Goal: Task Accomplishment & Management: Use online tool/utility

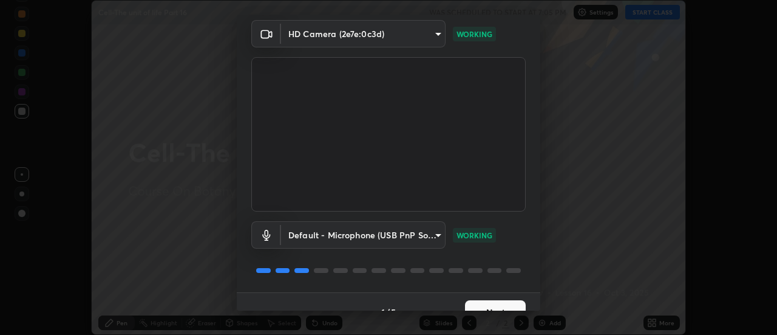
scroll to position [64, 0]
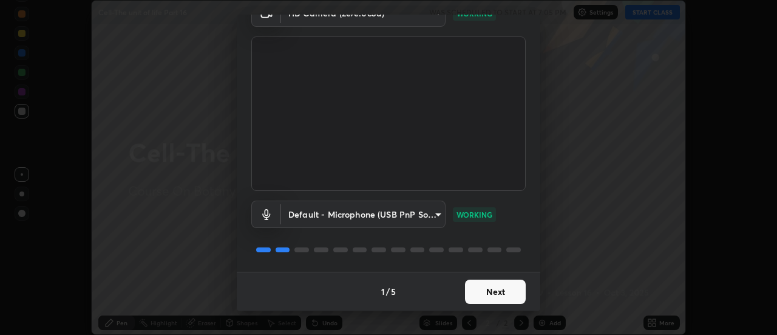
click at [466, 286] on button "Next" at bounding box center [495, 291] width 61 height 24
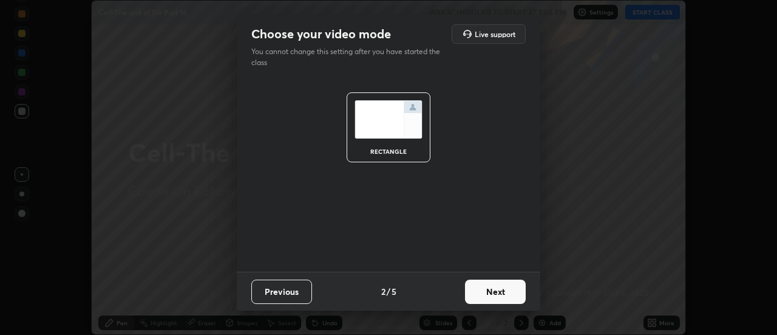
click at [471, 294] on button "Next" at bounding box center [495, 291] width 61 height 24
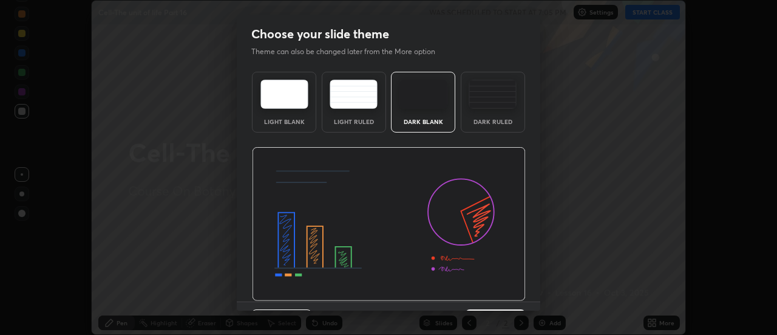
scroll to position [30, 0]
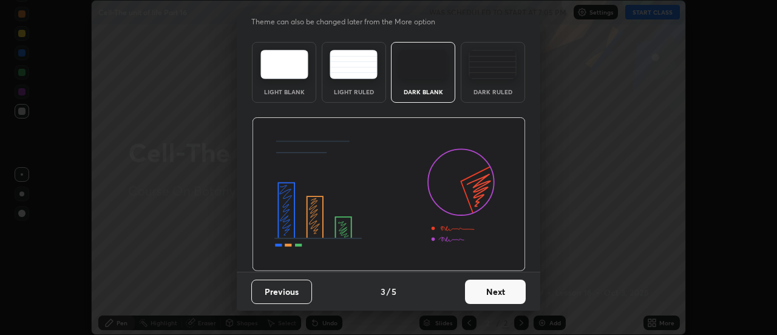
click at [445, 316] on div "Choose your slide theme Theme can also be changed later from the More option Li…" at bounding box center [388, 167] width 777 height 335
click at [479, 290] on button "Next" at bounding box center [495, 291] width 61 height 24
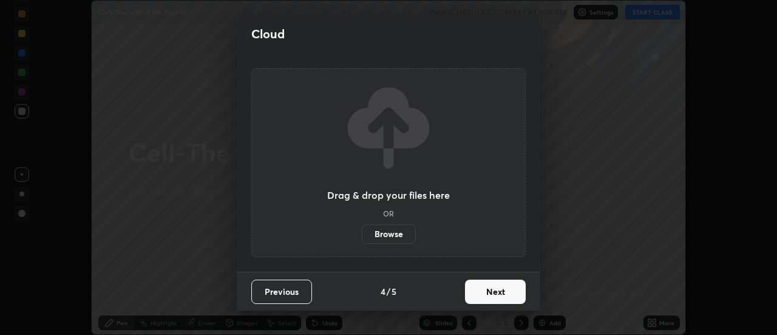
click at [438, 309] on div "Previous 4 / 5 Next" at bounding box center [389, 290] width 304 height 39
click at [474, 290] on button "Next" at bounding box center [495, 291] width 61 height 24
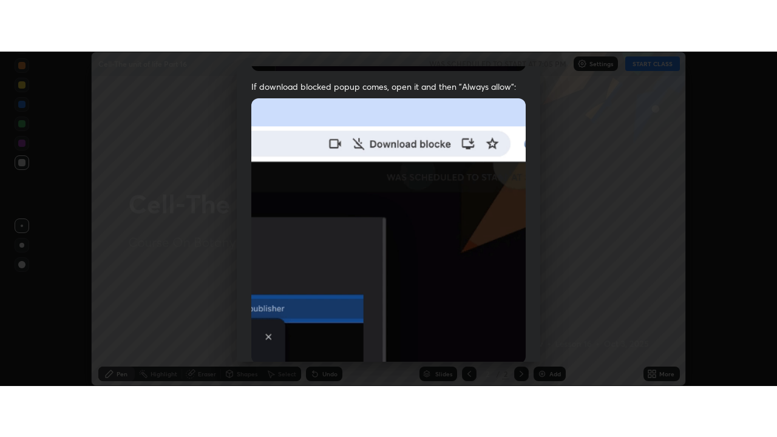
scroll to position [312, 0]
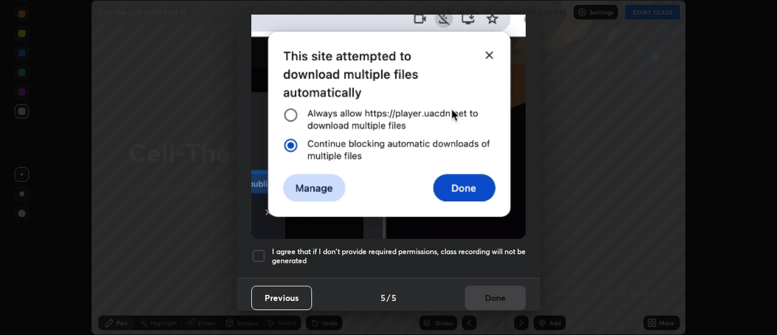
click at [259, 248] on div at bounding box center [258, 255] width 15 height 15
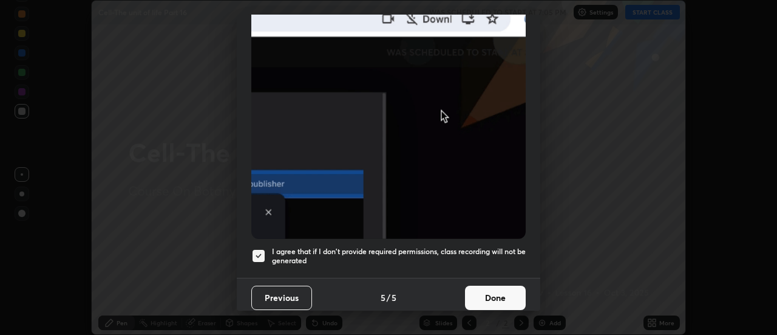
click at [466, 291] on button "Done" at bounding box center [495, 297] width 61 height 24
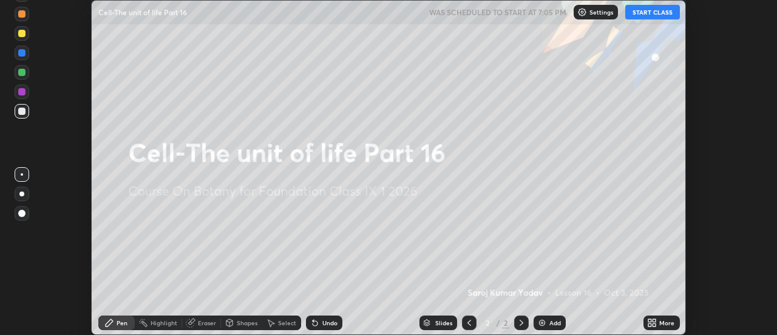
click at [653, 8] on button "START CLASS" at bounding box center [652, 12] width 55 height 15
click at [654, 321] on icon at bounding box center [654, 320] width 3 height 3
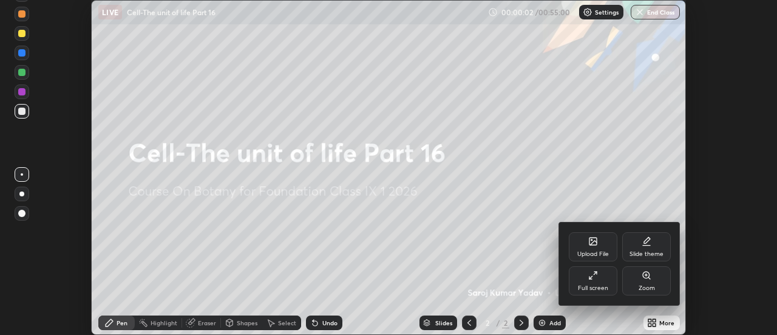
click at [600, 278] on div "Full screen" at bounding box center [593, 280] width 49 height 29
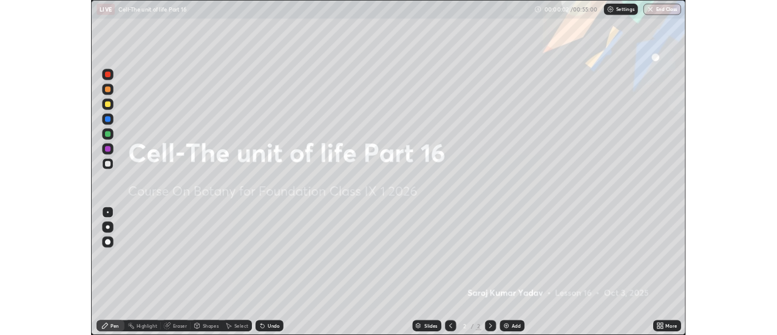
scroll to position [437, 777]
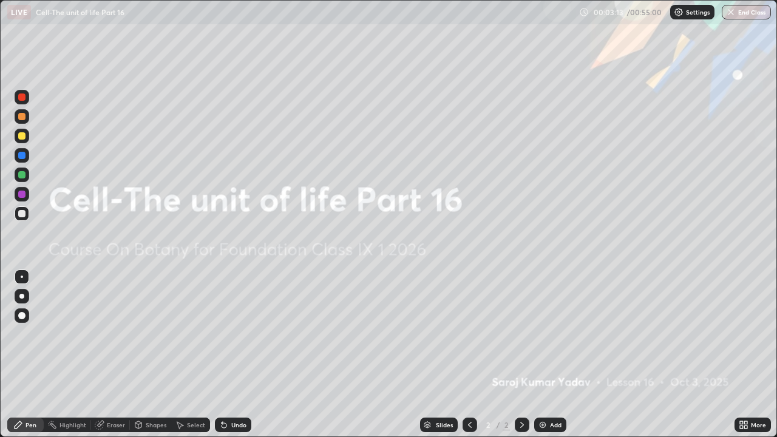
click at [743, 334] on icon at bounding box center [741, 422] width 3 height 3
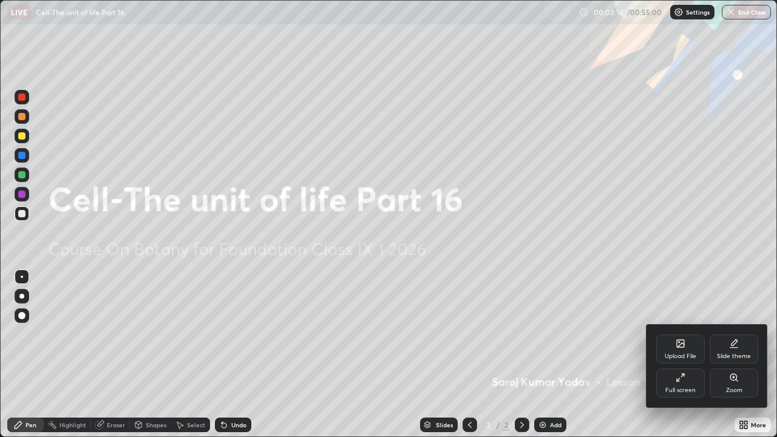
click at [680, 334] on icon at bounding box center [680, 343] width 7 height 7
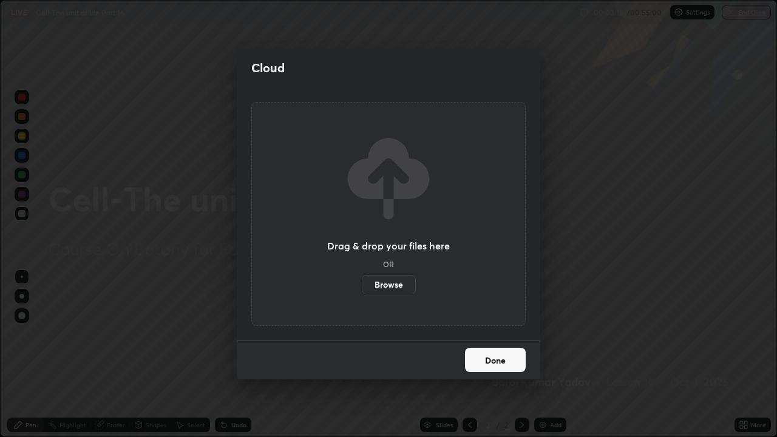
click at [401, 284] on label "Browse" at bounding box center [389, 284] width 54 height 19
click at [362, 284] on input "Browse" at bounding box center [362, 284] width 0 height 19
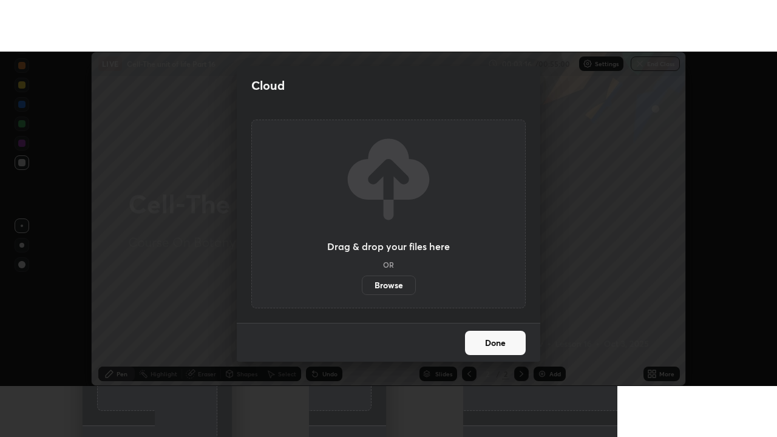
scroll to position [60392, 59949]
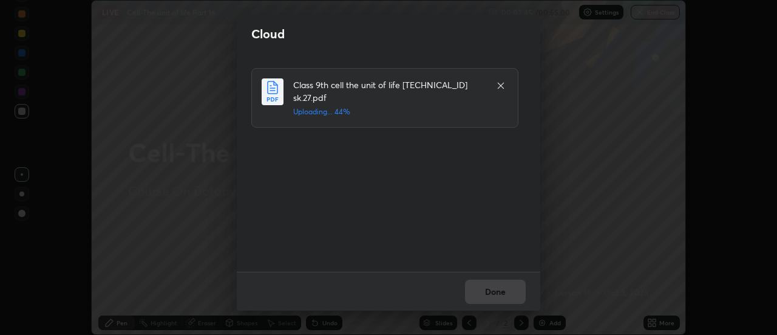
click at [513, 222] on div "Class 9th cell the unit of life [TECHNICAL_ID] sk.27.pdf Uploading... 44%" at bounding box center [389, 162] width 277 height 189
click at [516, 219] on div "Class 9th cell the unit of life [TECHNICAL_ID] sk.27.pdf Uploading... 52%" at bounding box center [389, 162] width 277 height 189
click at [498, 292] on button "Done" at bounding box center [495, 291] width 61 height 24
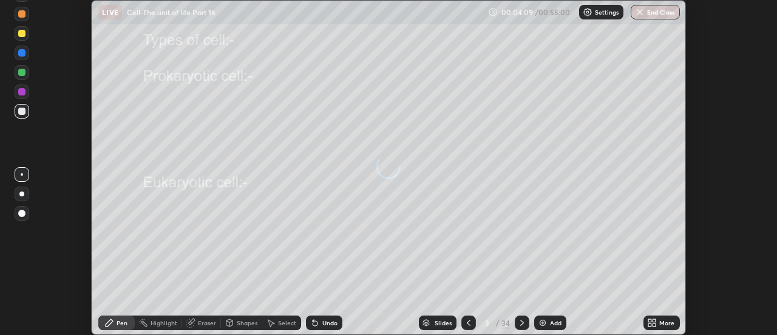
click at [655, 324] on icon at bounding box center [654, 324] width 3 height 3
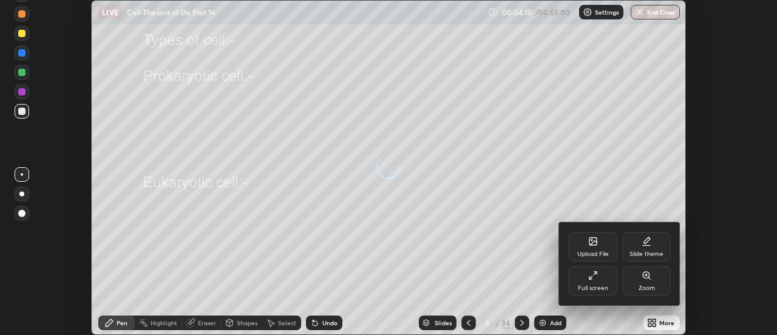
click at [599, 282] on div "Full screen" at bounding box center [593, 280] width 49 height 29
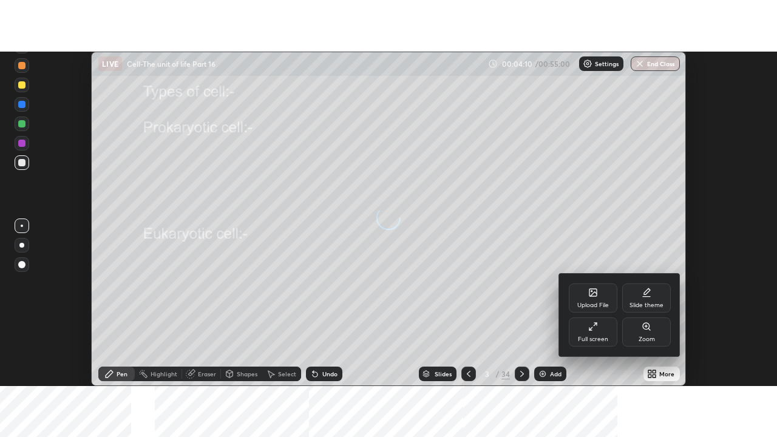
scroll to position [437, 777]
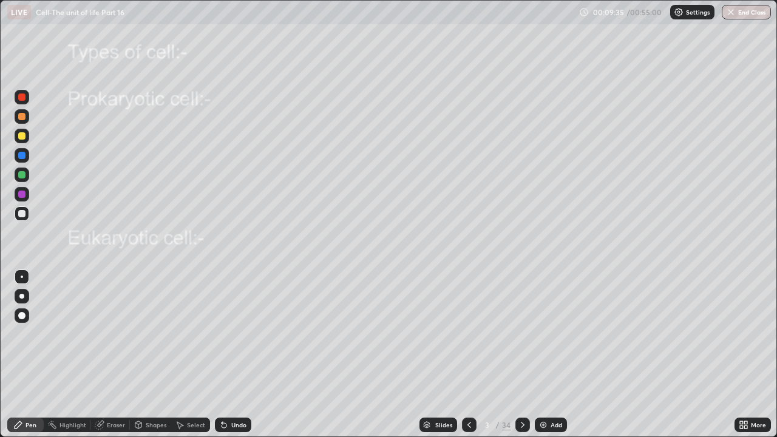
click at [521, 334] on icon at bounding box center [523, 425] width 10 height 10
click at [518, 334] on icon at bounding box center [523, 425] width 10 height 10
click at [521, 334] on icon at bounding box center [523, 425] width 10 height 10
click at [520, 334] on icon at bounding box center [523, 425] width 10 height 10
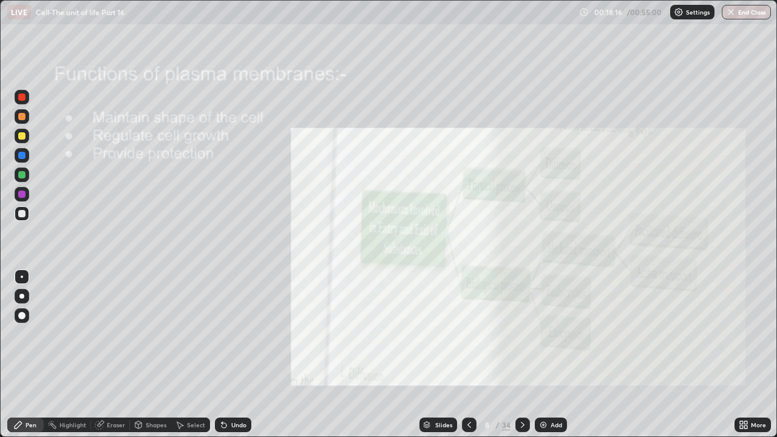
click at [521, 334] on icon at bounding box center [523, 425] width 10 height 10
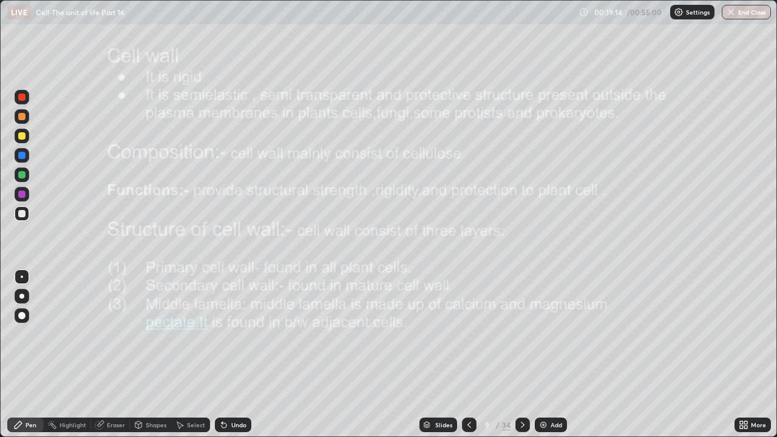
click at [463, 334] on div at bounding box center [469, 425] width 15 height 15
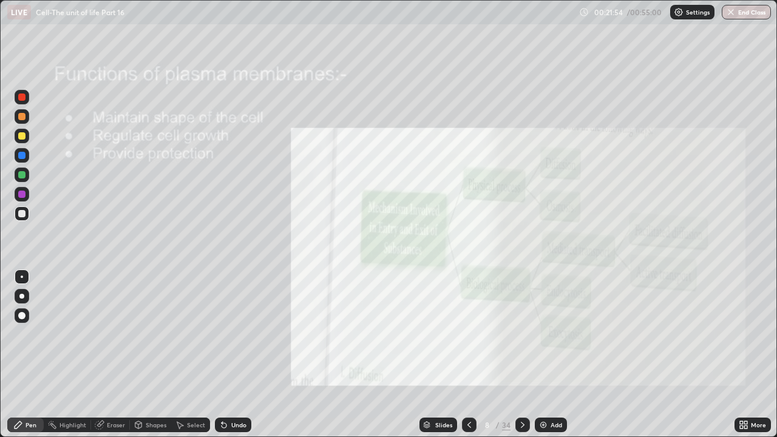
click at [522, 334] on icon at bounding box center [523, 425] width 10 height 10
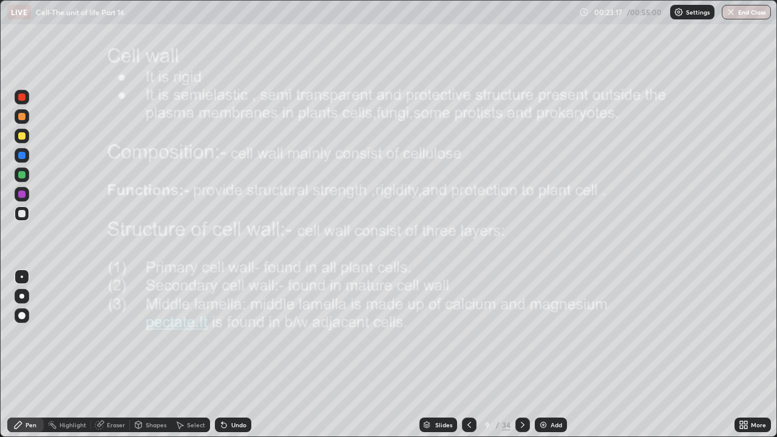
click at [522, 334] on icon at bounding box center [523, 425] width 10 height 10
click at [521, 334] on icon at bounding box center [523, 425] width 10 height 10
click at [446, 334] on div "Slides" at bounding box center [443, 425] width 17 height 6
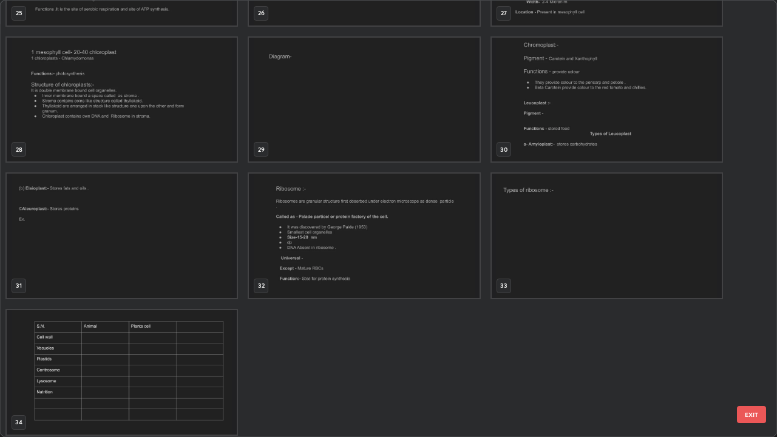
scroll to position [1198, 0]
click at [370, 225] on img "grid" at bounding box center [364, 235] width 230 height 124
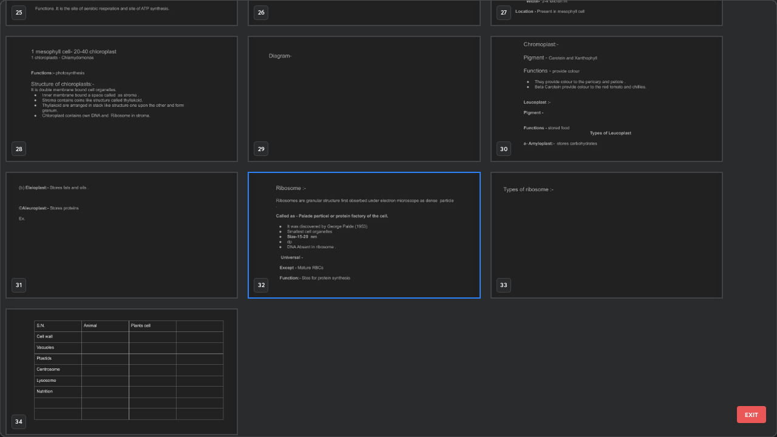
click at [370, 225] on img "grid" at bounding box center [364, 235] width 230 height 124
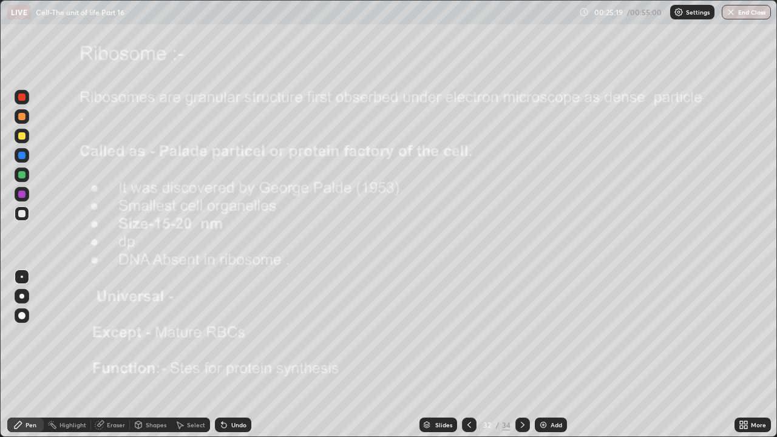
click at [542, 334] on img at bounding box center [544, 425] width 10 height 10
click at [22, 295] on div at bounding box center [21, 296] width 5 height 5
click at [539, 334] on img at bounding box center [544, 425] width 10 height 10
click at [23, 97] on div at bounding box center [21, 97] width 7 height 7
click at [466, 334] on icon at bounding box center [470, 425] width 10 height 10
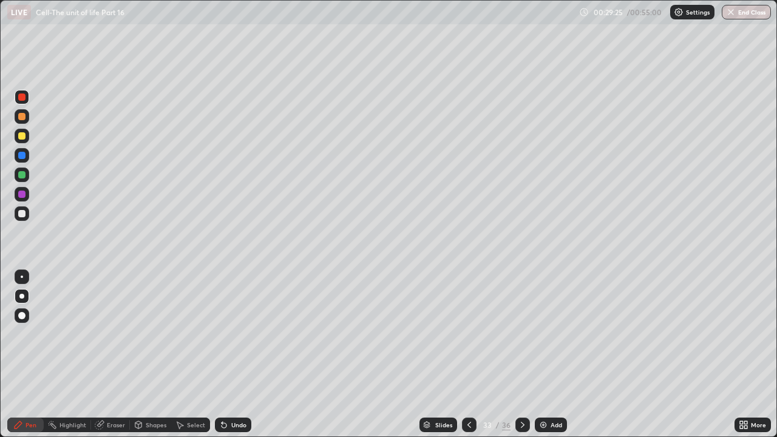
click at [21, 211] on div at bounding box center [21, 213] width 7 height 7
click at [521, 334] on icon at bounding box center [523, 425] width 10 height 10
click at [468, 334] on icon at bounding box center [470, 425] width 10 height 10
click at [522, 334] on icon at bounding box center [523, 425] width 10 height 10
click at [24, 98] on div at bounding box center [21, 97] width 7 height 7
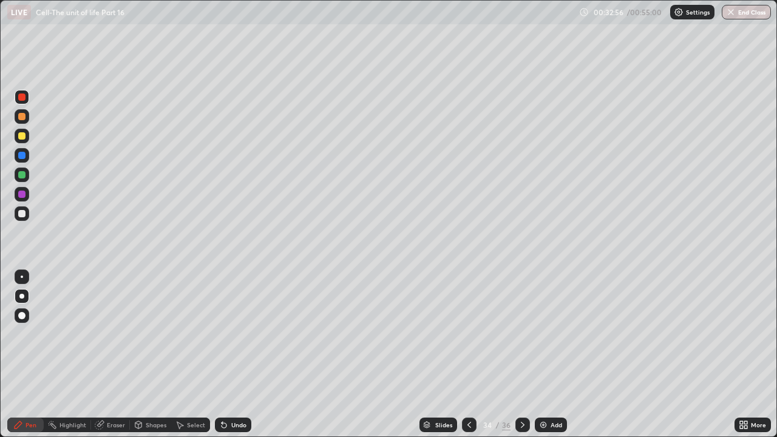
click at [241, 334] on div "Undo" at bounding box center [238, 425] width 15 height 6
click at [236, 334] on div "Undo" at bounding box center [238, 425] width 15 height 6
click at [233, 334] on div "Undo" at bounding box center [238, 425] width 15 height 6
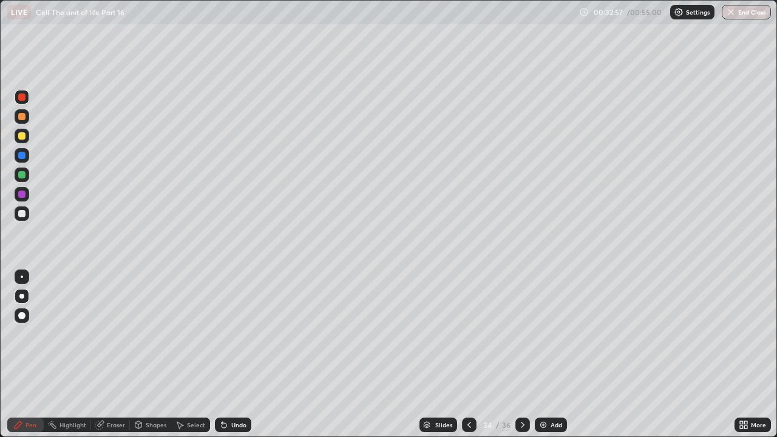
click at [233, 334] on div "Undo" at bounding box center [238, 425] width 15 height 6
click at [24, 100] on div at bounding box center [21, 97] width 7 height 7
click at [22, 115] on div at bounding box center [21, 116] width 7 height 7
click at [236, 334] on div "Undo" at bounding box center [238, 425] width 15 height 6
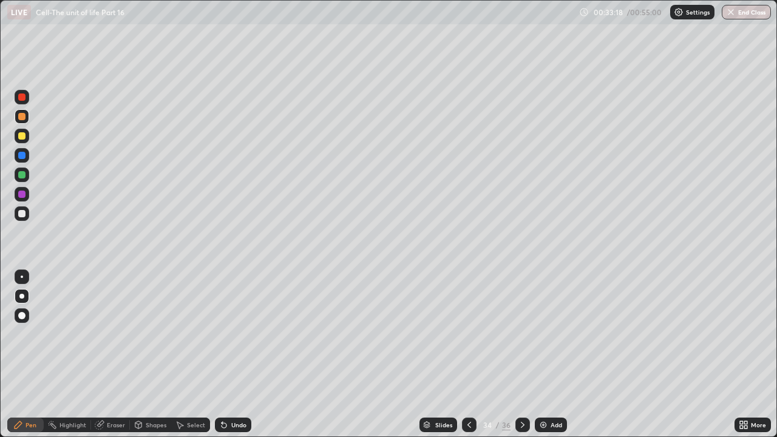
click at [234, 334] on div "Undo" at bounding box center [238, 425] width 15 height 6
click at [22, 214] on div at bounding box center [21, 213] width 7 height 7
click at [22, 115] on div at bounding box center [21, 116] width 7 height 7
click at [22, 214] on div at bounding box center [21, 213] width 7 height 7
click at [521, 334] on icon at bounding box center [523, 425] width 4 height 6
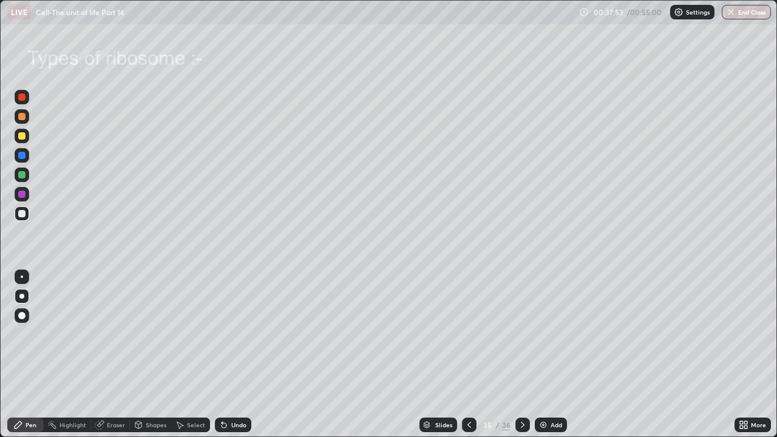
click at [525, 334] on icon at bounding box center [523, 425] width 10 height 10
click at [547, 334] on div "Add" at bounding box center [551, 425] width 32 height 15
click at [21, 96] on div at bounding box center [21, 97] width 7 height 7
click at [22, 210] on div at bounding box center [21, 213] width 7 height 7
click at [22, 194] on div at bounding box center [21, 194] width 7 height 7
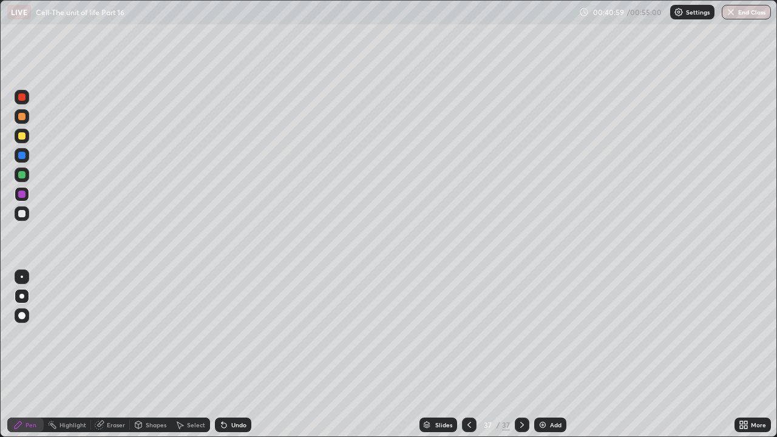
click at [24, 215] on div at bounding box center [21, 213] width 7 height 7
click at [22, 137] on div at bounding box center [21, 135] width 7 height 7
click at [542, 334] on img at bounding box center [543, 425] width 10 height 10
click at [21, 96] on div at bounding box center [21, 97] width 7 height 7
click at [20, 213] on div at bounding box center [21, 213] width 7 height 7
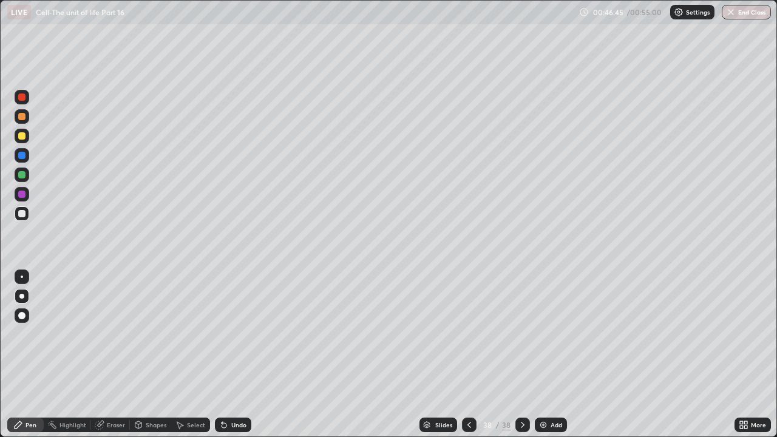
click at [21, 119] on div at bounding box center [21, 116] width 7 height 7
click at [22, 214] on div at bounding box center [21, 213] width 7 height 7
click at [20, 116] on div at bounding box center [21, 116] width 7 height 7
click at [21, 212] on div at bounding box center [21, 213] width 7 height 7
click at [596, 251] on icon at bounding box center [596, 251] width 1 height 1
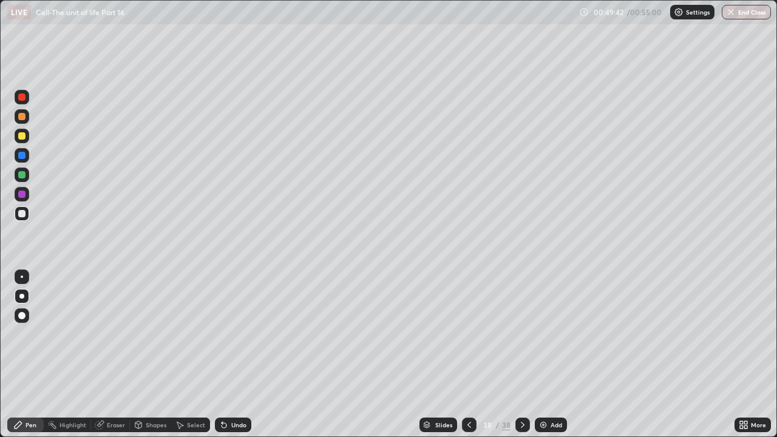
click at [237, 334] on div "Undo" at bounding box center [238, 425] width 15 height 6
click at [22, 117] on div at bounding box center [21, 116] width 7 height 7
click at [22, 212] on div at bounding box center [21, 213] width 7 height 7
click at [746, 13] on button "End Class" at bounding box center [747, 12] width 48 height 15
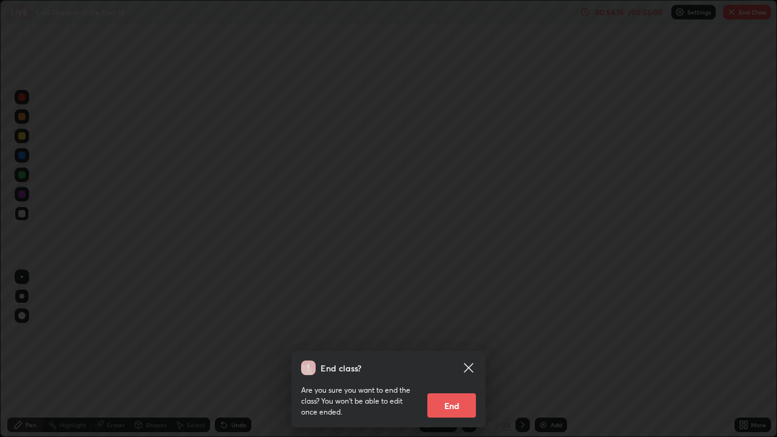
click at [454, 334] on button "End" at bounding box center [452, 406] width 49 height 24
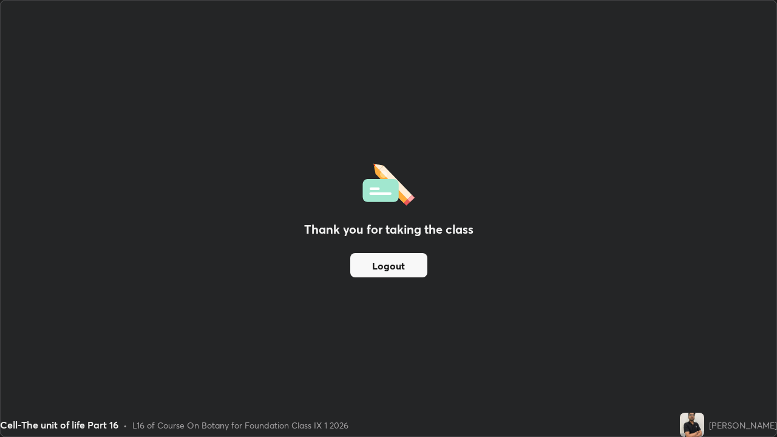
click at [622, 210] on div "Thank you for taking the class Logout" at bounding box center [389, 219] width 776 height 436
